Goal: Task Accomplishment & Management: Use online tool/utility

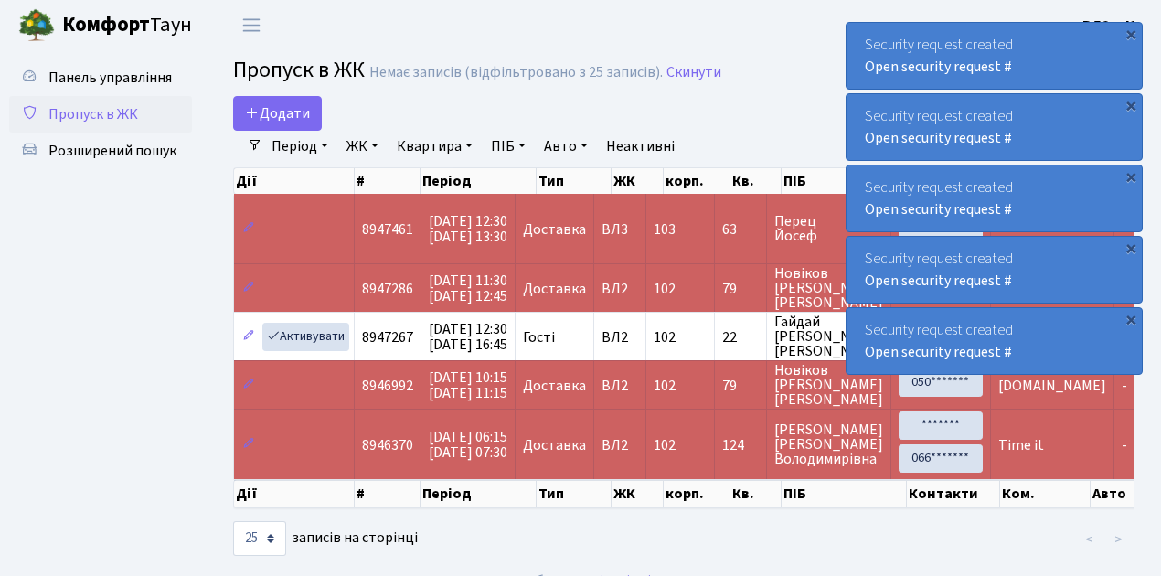
select select "25"
click at [110, 113] on span "Пропуск в ЖК" at bounding box center [93, 114] width 90 height 20
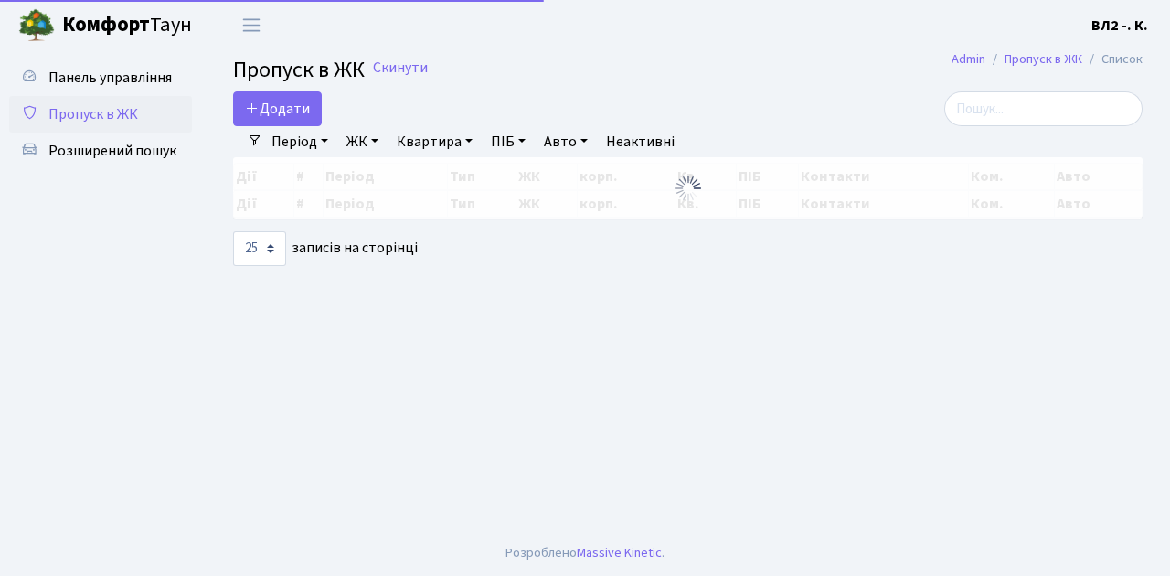
select select "25"
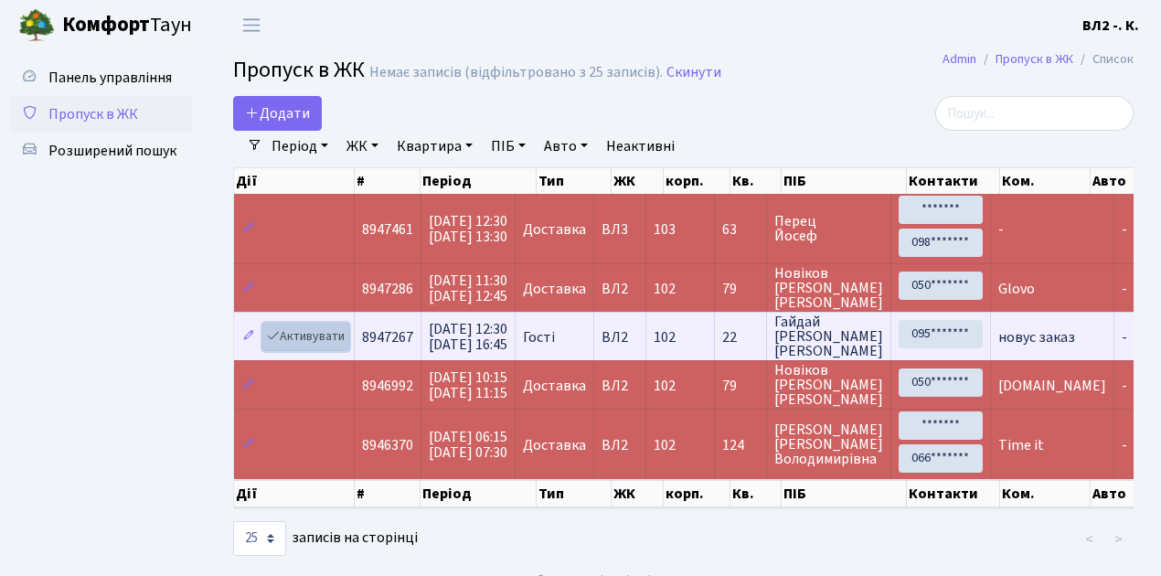
click at [303, 335] on link "Активувати" at bounding box center [305, 337] width 87 height 28
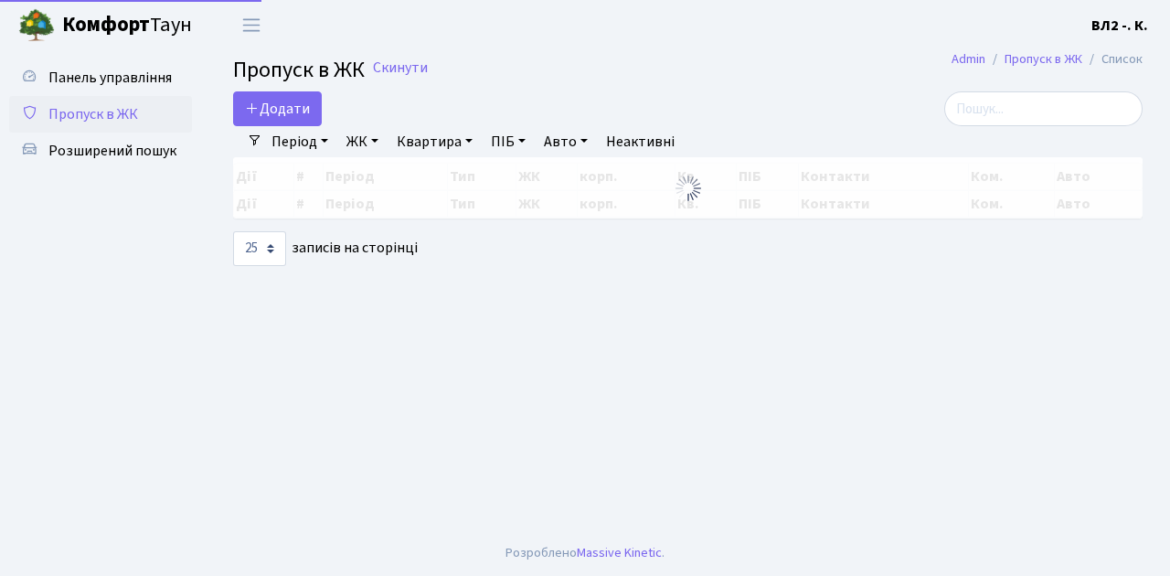
select select "25"
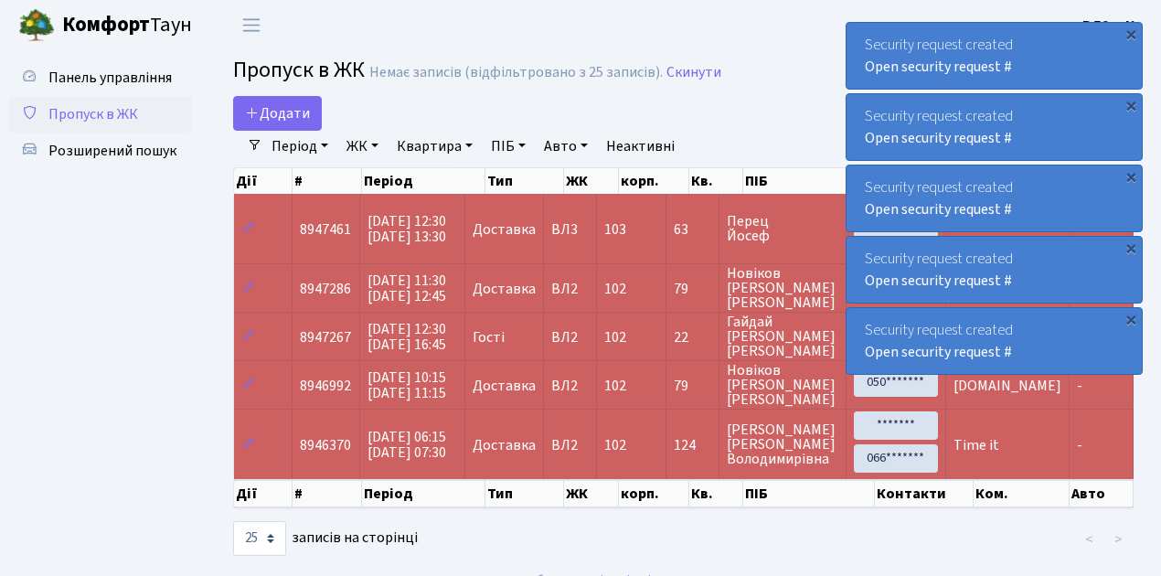
click at [88, 117] on span "Пропуск в ЖК" at bounding box center [93, 114] width 90 height 20
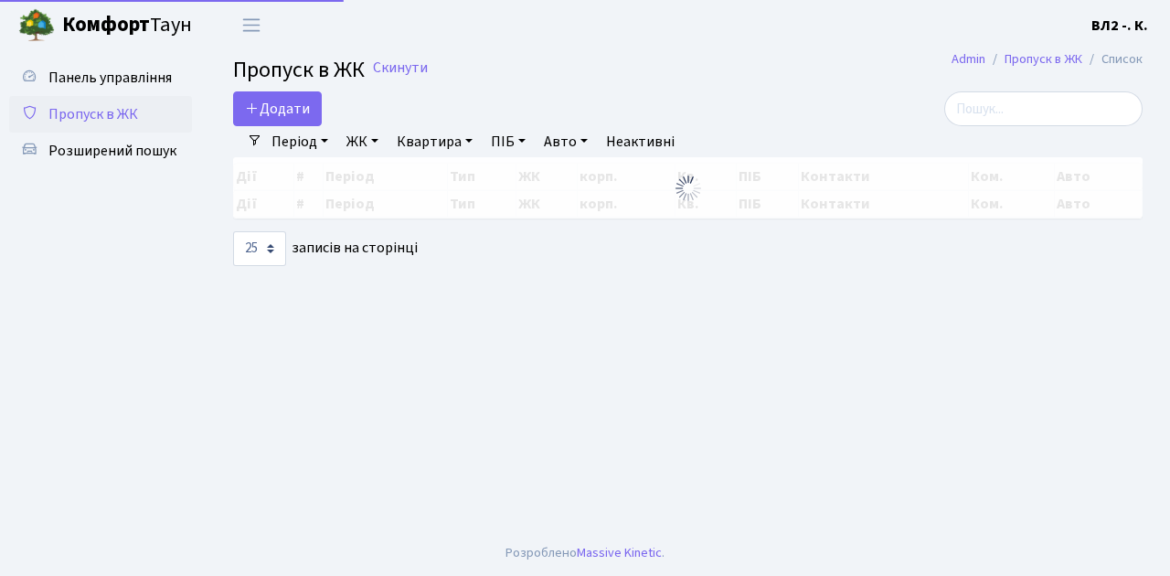
select select "25"
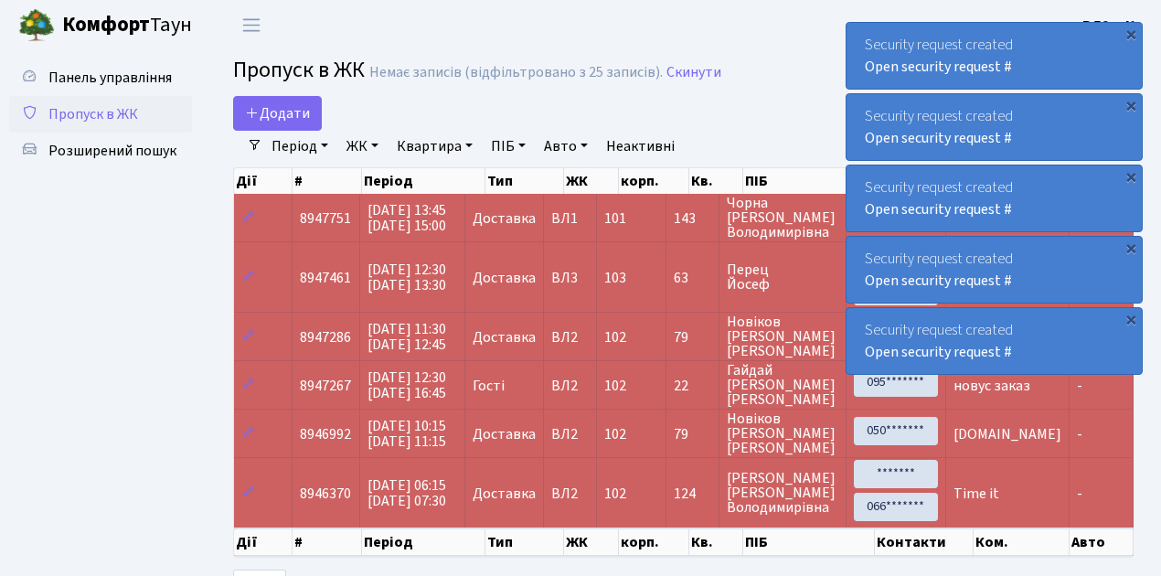
click at [95, 106] on span "Пропуск в ЖК" at bounding box center [93, 114] width 90 height 20
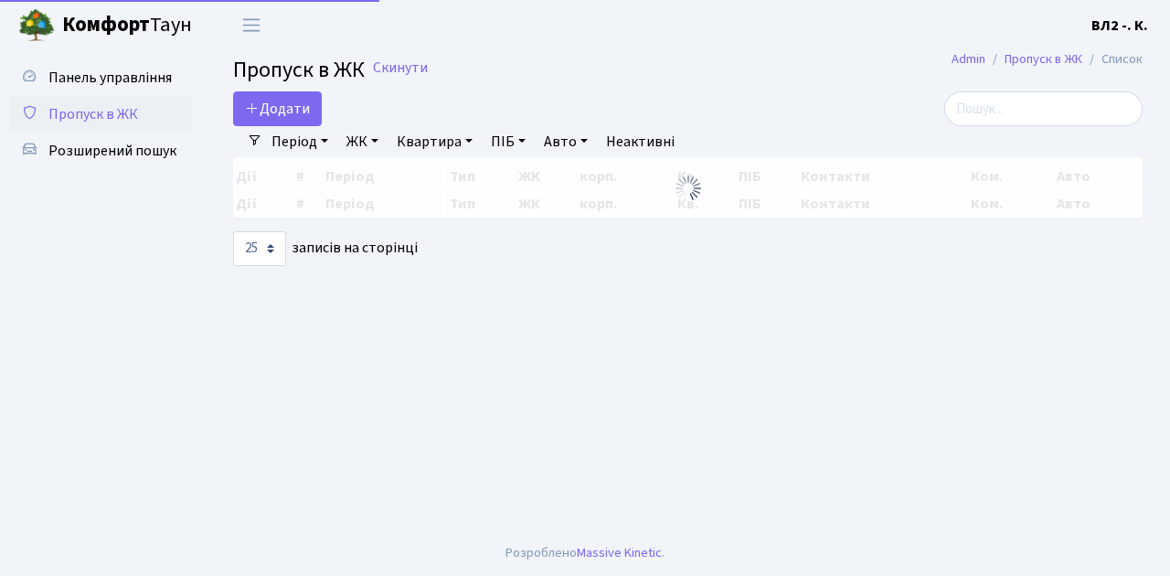
select select "25"
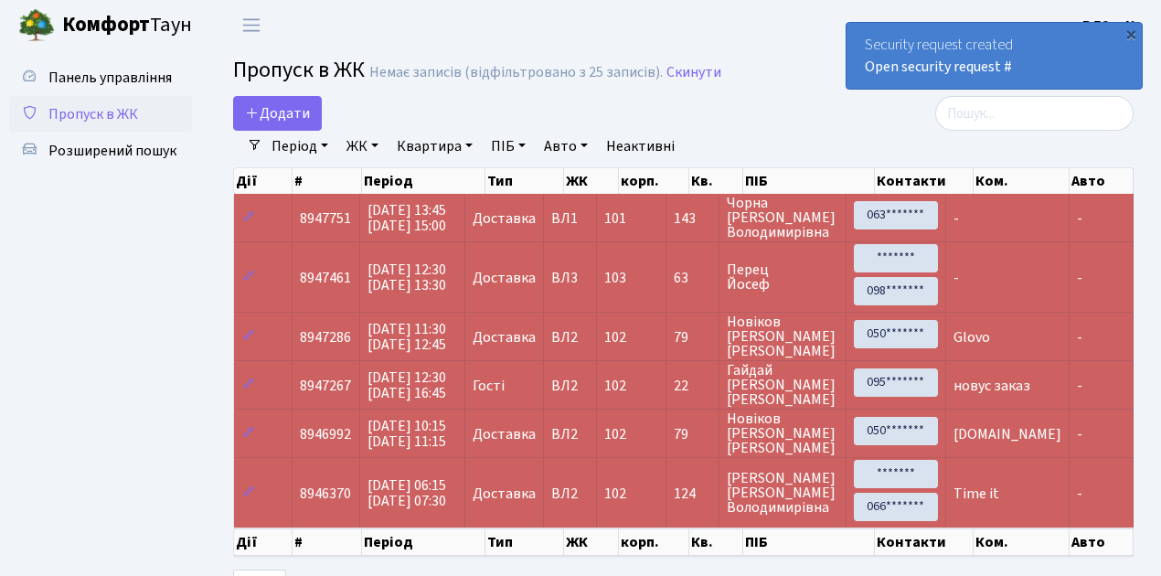
click at [87, 117] on span "Пропуск в ЖК" at bounding box center [93, 114] width 90 height 20
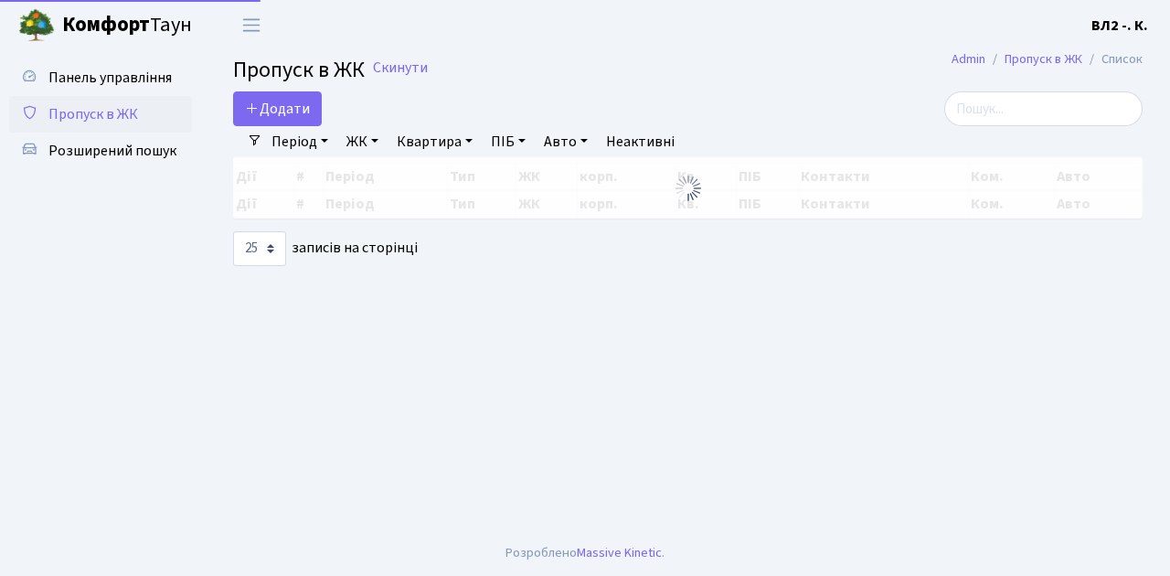
select select "25"
